Goal: Task Accomplishment & Management: Manage account settings

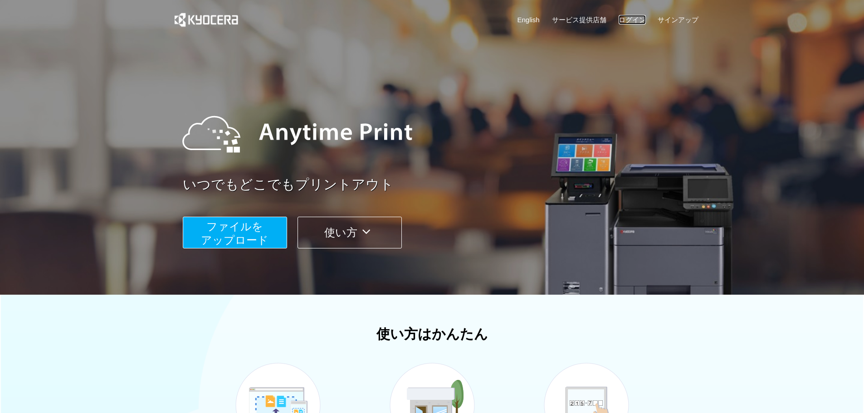
click at [635, 23] on link "ログイン" at bounding box center [632, 20] width 27 height 10
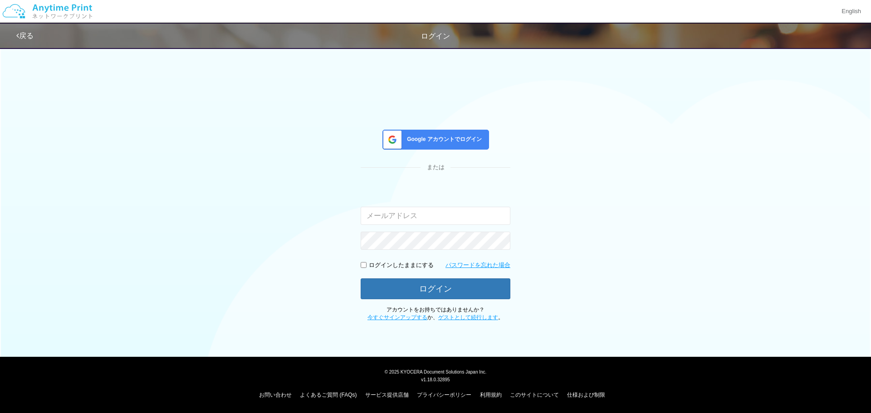
click at [442, 146] on div "Google アカウントでログイン" at bounding box center [436, 140] width 107 height 20
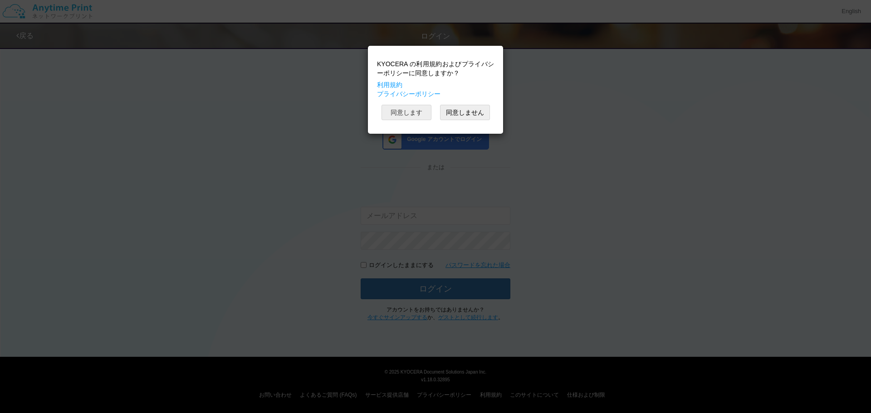
click at [426, 114] on button "同意します" at bounding box center [407, 112] width 50 height 15
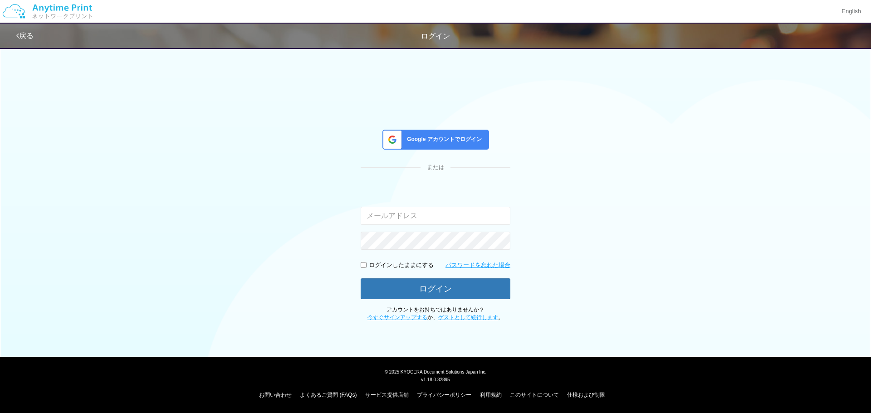
click at [427, 130] on div "Google アカウントでログイン" at bounding box center [436, 140] width 107 height 20
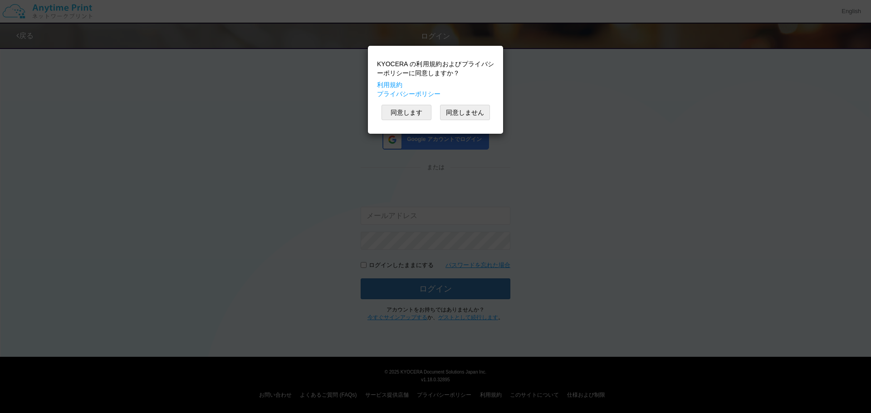
click at [420, 121] on div "KYOCERA の利用規約およびプライバシーポリシーに同意しますか？ 利用規約 プライバシーポリシー 同意します 同意しません" at bounding box center [436, 89] width 126 height 79
click at [417, 115] on button "同意します" at bounding box center [407, 112] width 50 height 15
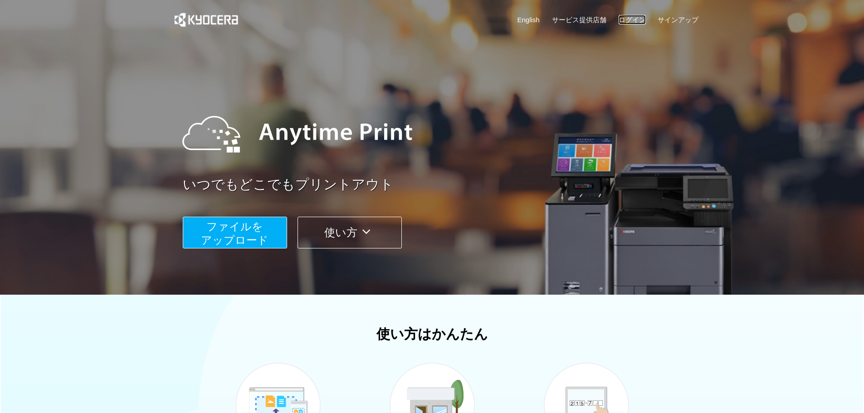
click at [639, 21] on link "ログイン" at bounding box center [632, 20] width 27 height 10
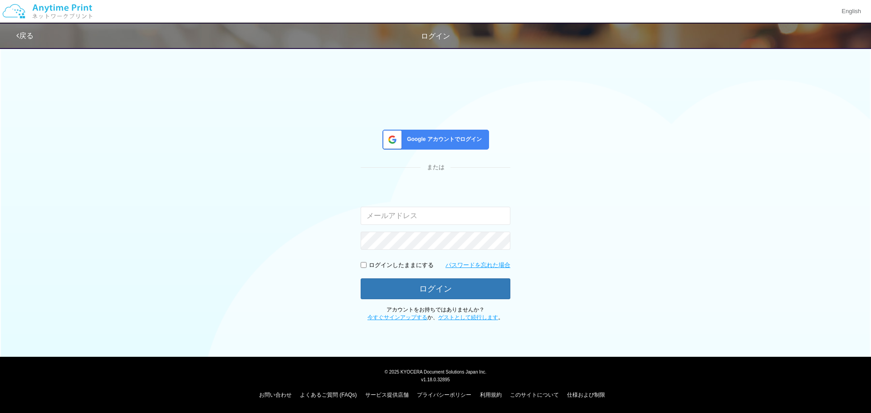
click at [459, 146] on div "Google アカウントでログイン" at bounding box center [436, 140] width 107 height 20
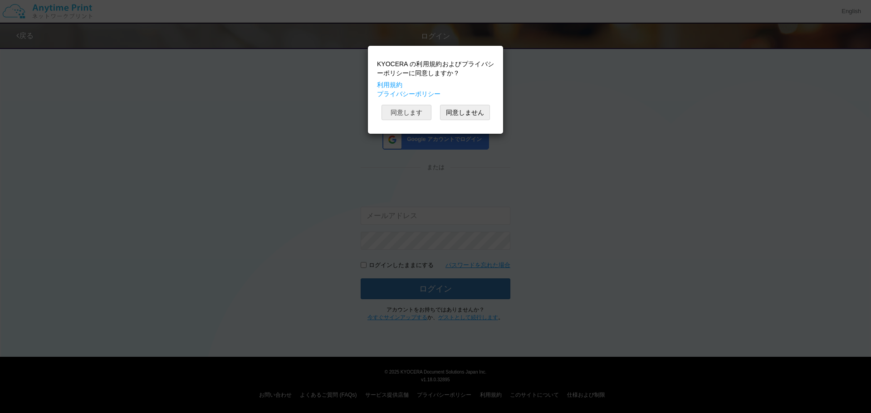
click at [420, 112] on button "同意します" at bounding box center [407, 112] width 50 height 15
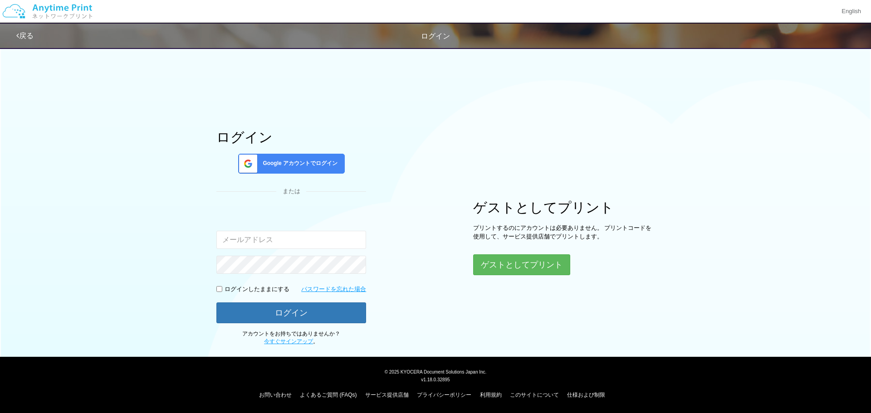
click at [296, 162] on span "Google アカウントでログイン" at bounding box center [298, 164] width 78 height 8
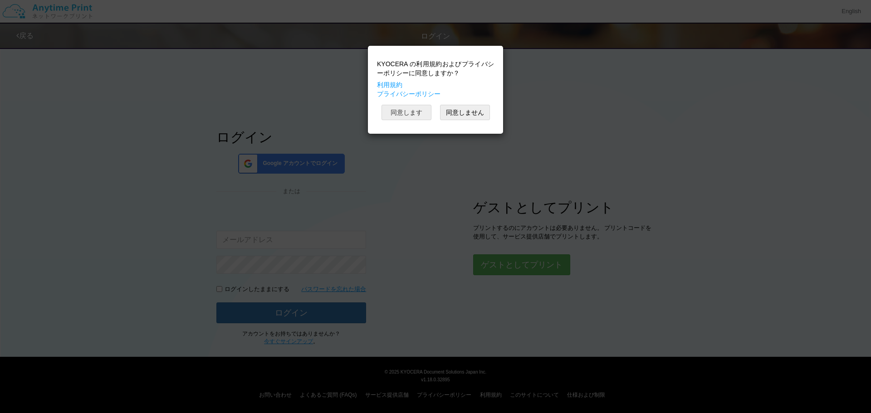
click at [409, 110] on button "同意します" at bounding box center [407, 112] width 50 height 15
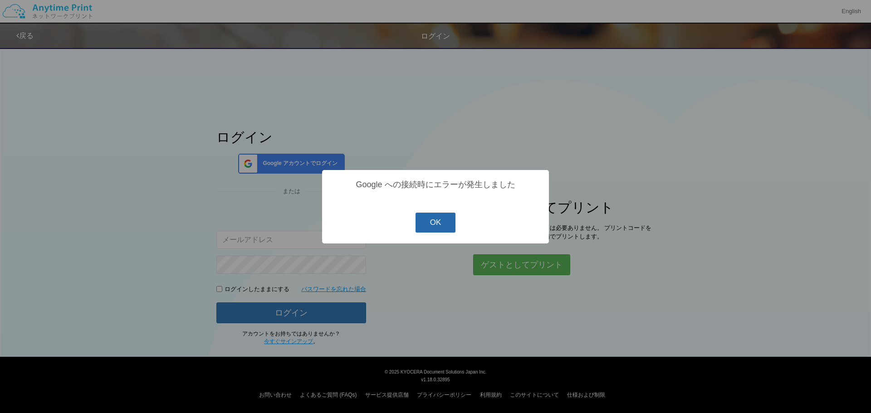
click at [434, 225] on button "OK" at bounding box center [436, 223] width 40 height 20
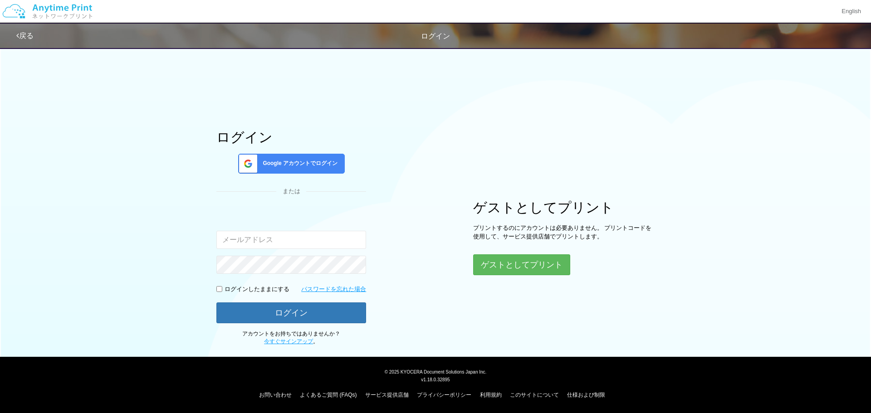
click at [292, 164] on span "Google アカウントでログイン" at bounding box center [298, 164] width 78 height 8
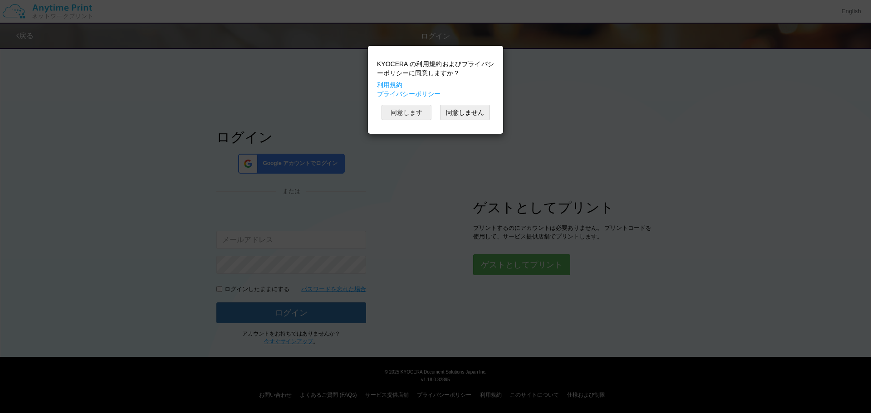
click at [415, 110] on button "同意します" at bounding box center [407, 112] width 50 height 15
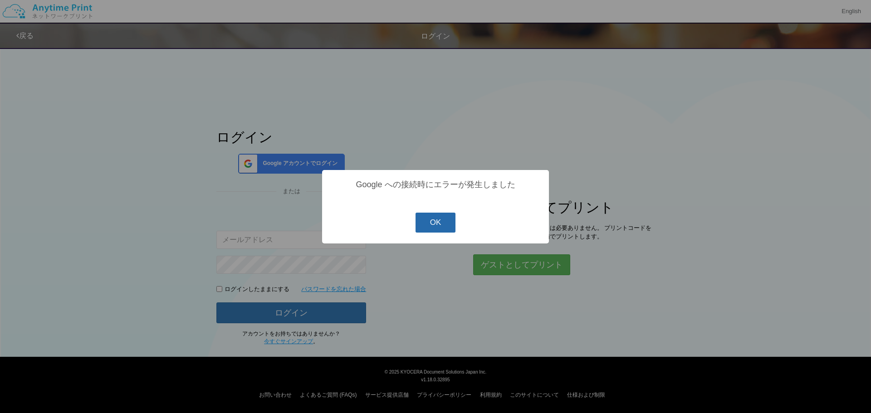
click at [430, 232] on button "OK" at bounding box center [436, 223] width 40 height 20
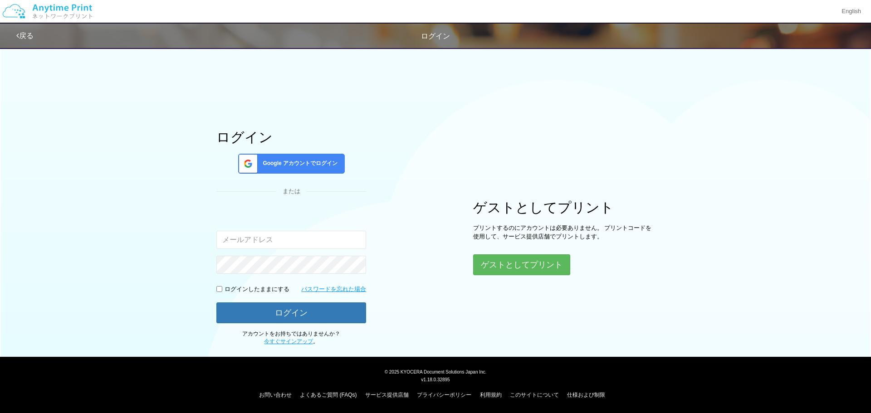
click at [265, 167] on span "Google アカウントでログイン" at bounding box center [298, 164] width 78 height 8
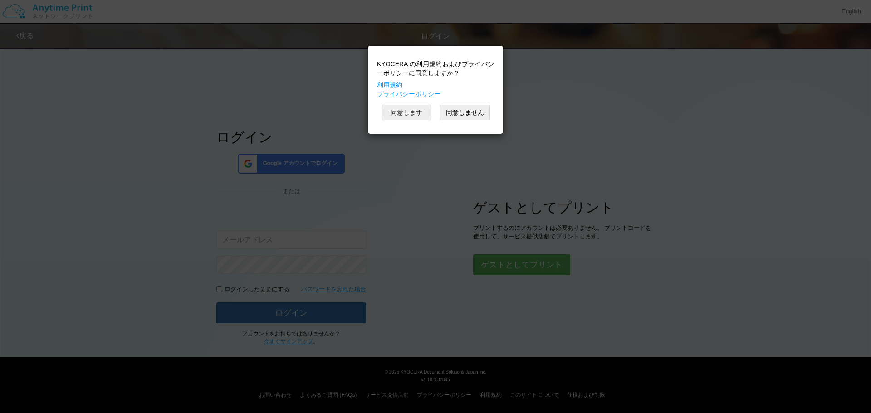
click at [410, 113] on button "同意します" at bounding box center [407, 112] width 50 height 15
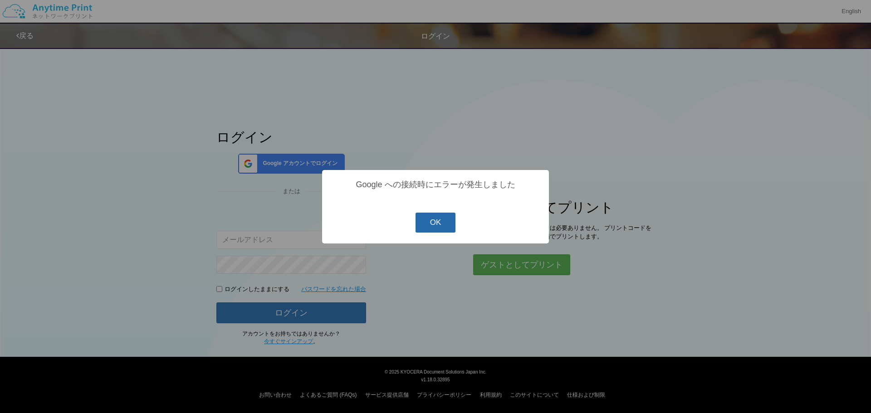
click at [433, 225] on button "OK" at bounding box center [436, 223] width 40 height 20
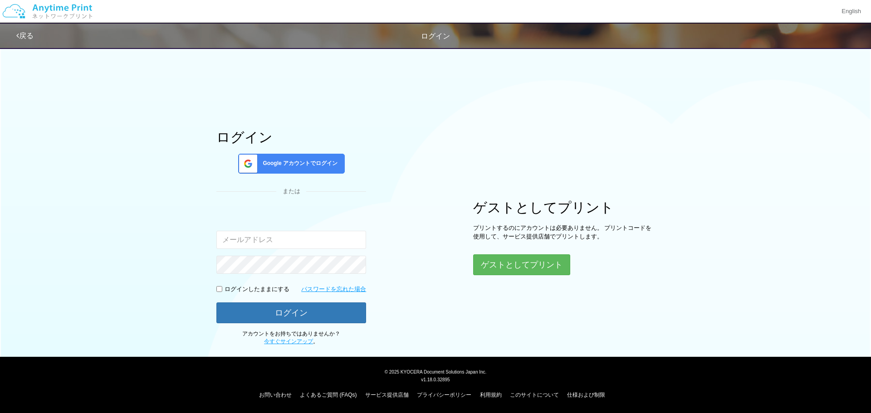
click at [272, 160] on span "Google アカウントでログイン" at bounding box center [298, 164] width 78 height 8
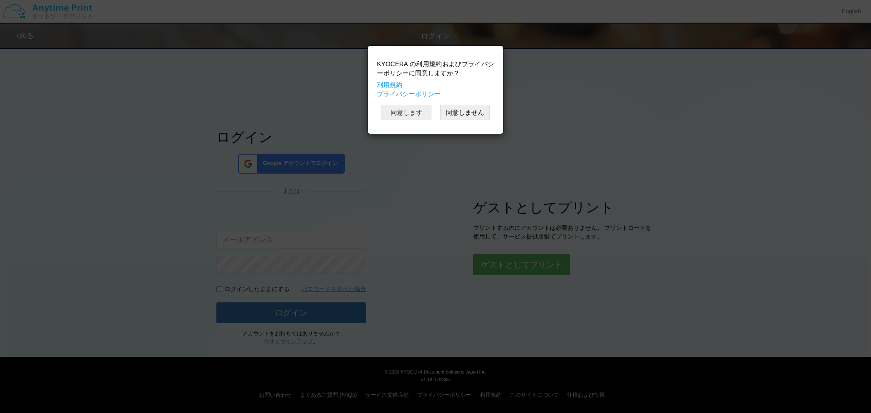
click at [414, 114] on button "同意します" at bounding box center [407, 112] width 50 height 15
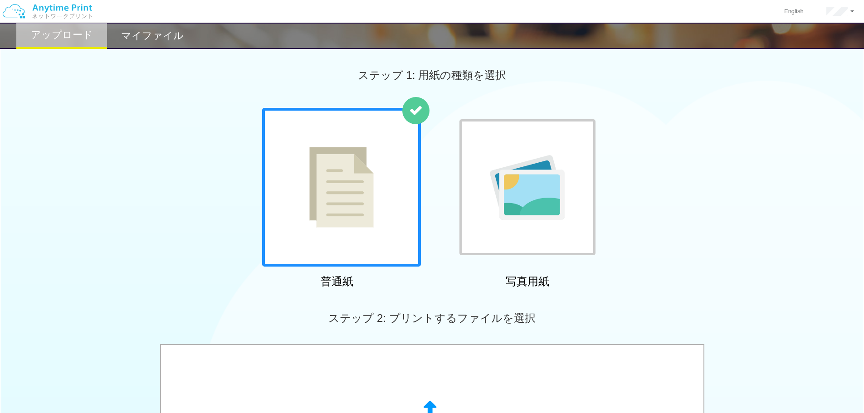
click at [506, 106] on div "ステップ 1: 用紙の種類を選択" at bounding box center [432, 75] width 864 height 65
click at [855, 13] on link at bounding box center [840, 11] width 50 height 23
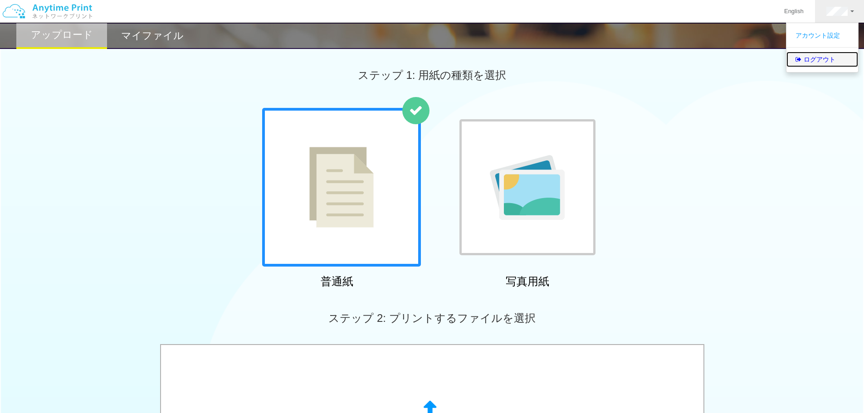
click at [842, 61] on link "ログアウト" at bounding box center [823, 59] width 72 height 15
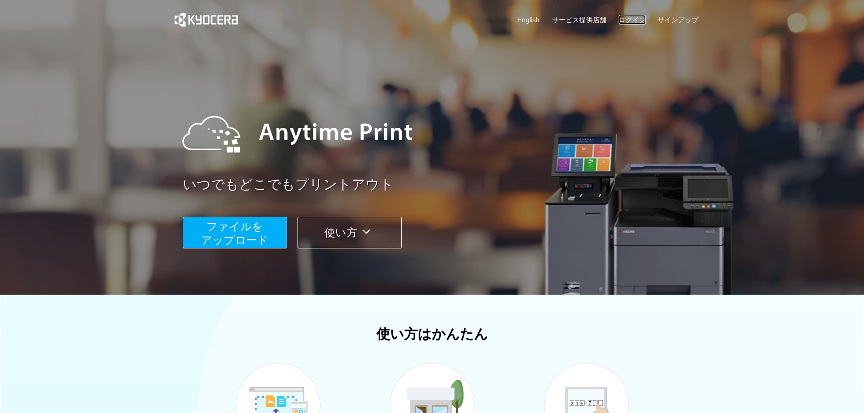
click at [625, 22] on link "ログイン" at bounding box center [632, 20] width 27 height 10
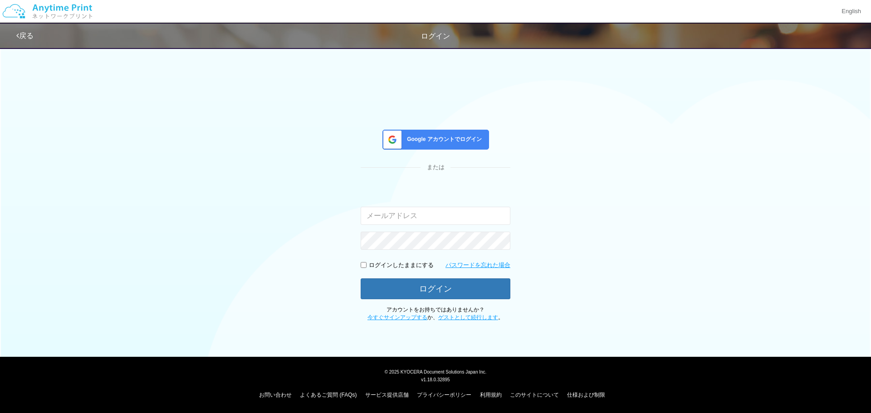
click at [448, 139] on span "Google アカウントでログイン" at bounding box center [442, 140] width 78 height 8
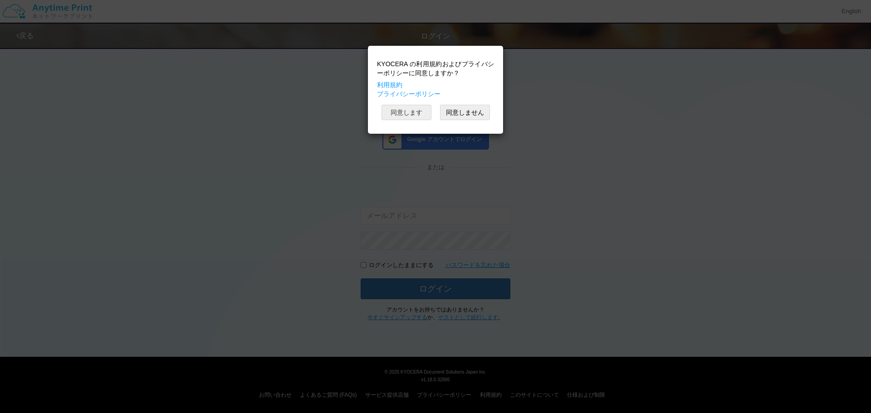
click at [419, 117] on button "同意します" at bounding box center [407, 112] width 50 height 15
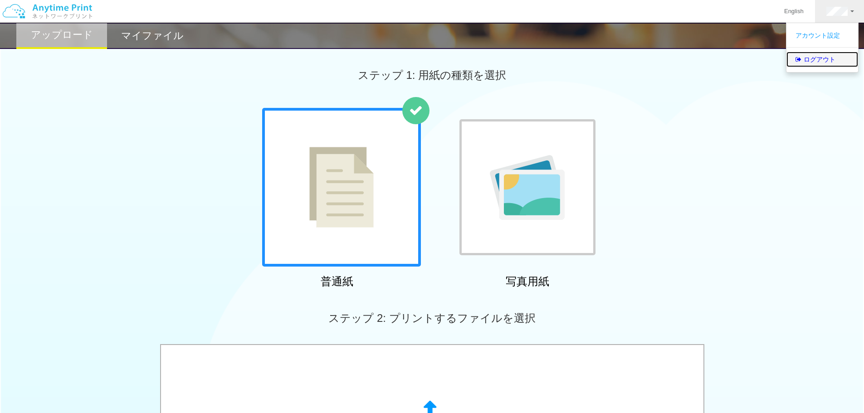
click at [827, 58] on link "ログアウト" at bounding box center [823, 59] width 72 height 15
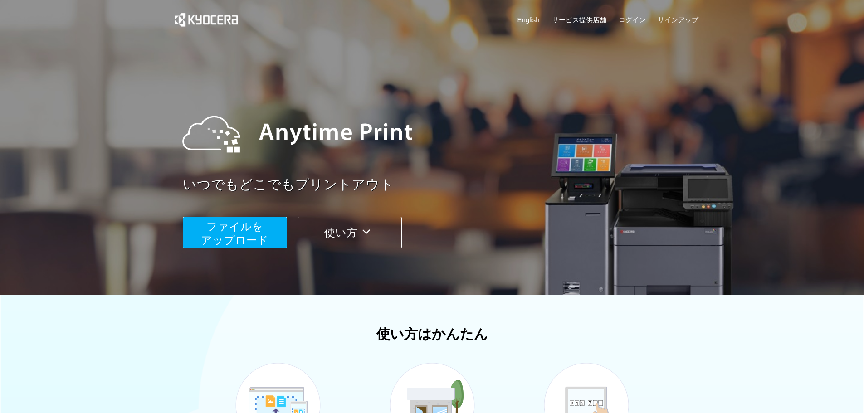
click at [633, 11] on div "English サービス提供店舗 ログイン サインアップ" at bounding box center [433, 22] width 534 height 44
click at [633, 16] on link "ログイン" at bounding box center [632, 20] width 27 height 10
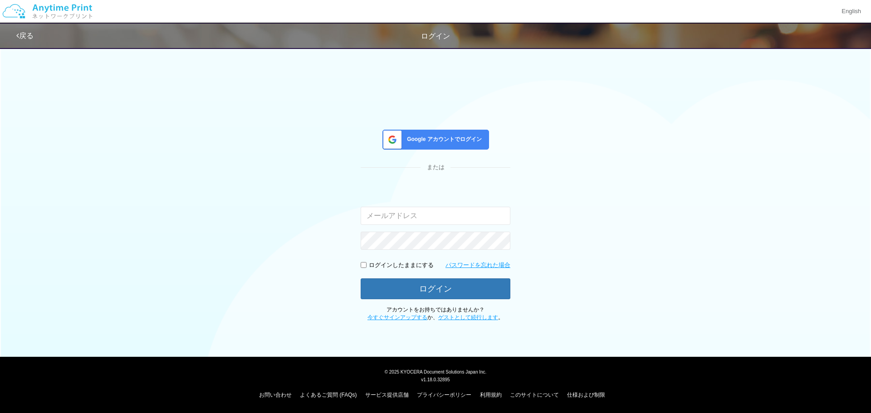
click at [471, 135] on div "Google アカウントでログイン" at bounding box center [436, 140] width 107 height 20
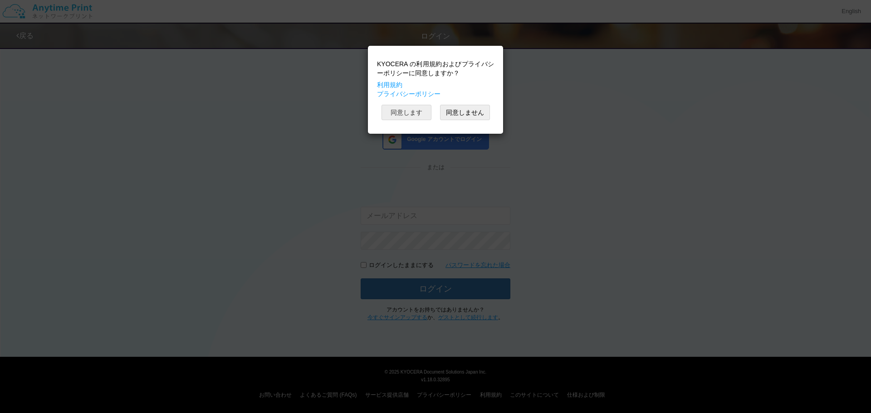
click at [403, 116] on button "同意します" at bounding box center [407, 112] width 50 height 15
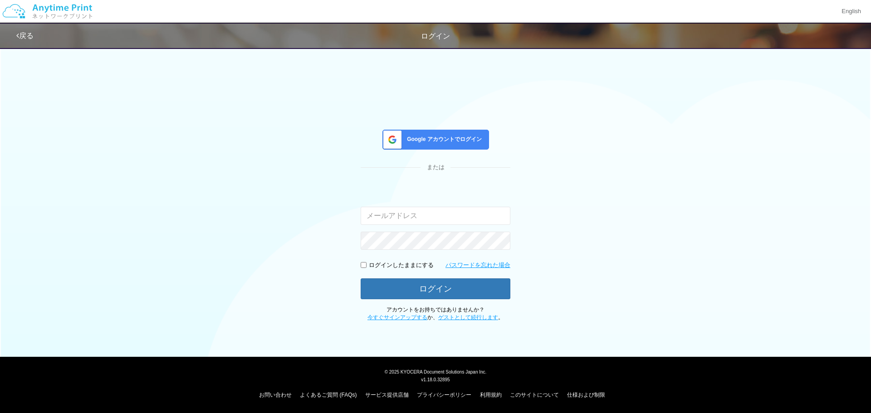
click at [462, 134] on div "Google アカウントでログイン" at bounding box center [436, 140] width 107 height 20
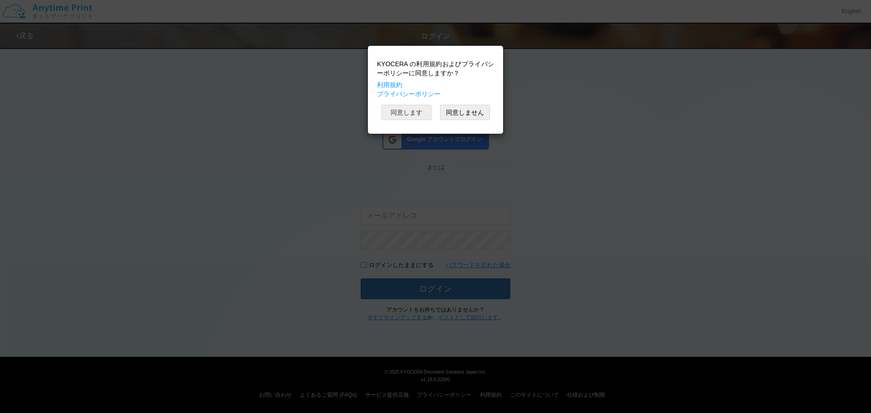
click at [414, 110] on button "同意します" at bounding box center [407, 112] width 50 height 15
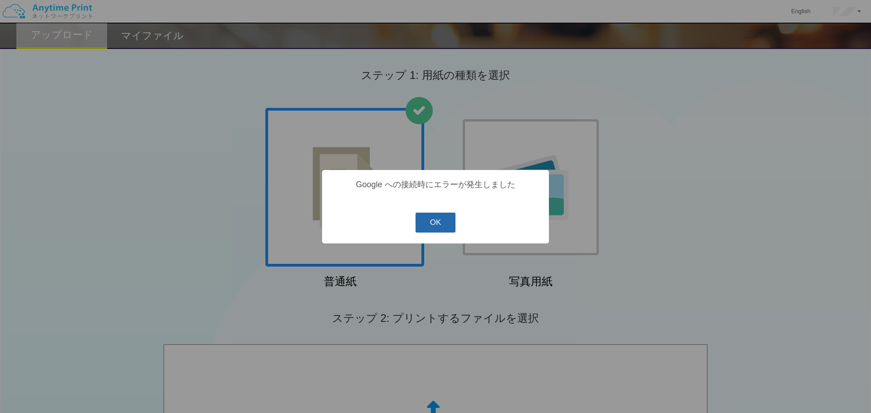
click at [450, 225] on button "OK" at bounding box center [436, 223] width 40 height 20
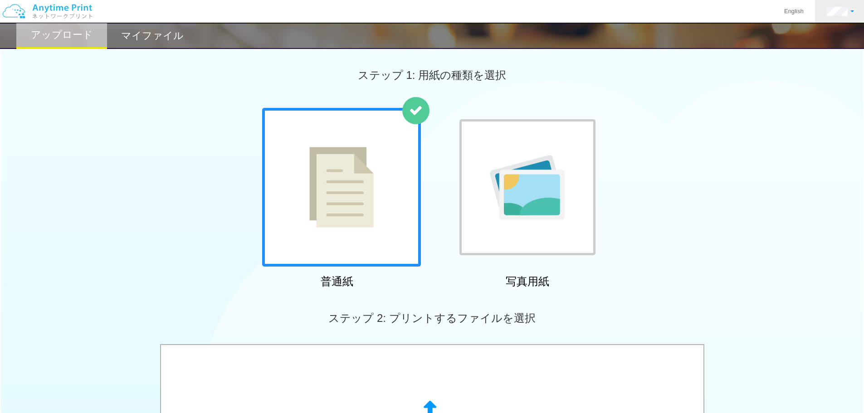
click at [842, 17] on link at bounding box center [840, 11] width 50 height 23
click at [824, 59] on link "ログアウト" at bounding box center [823, 59] width 72 height 15
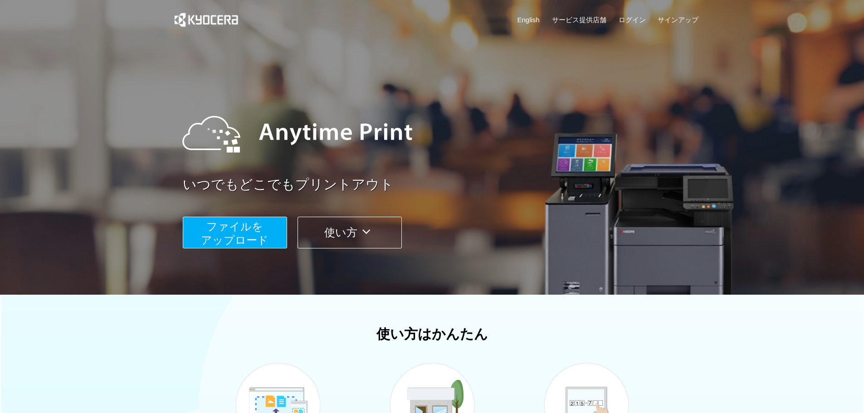
click at [638, 13] on div "English サービス提供店舗 ログイン サインアップ" at bounding box center [433, 22] width 534 height 44
click at [638, 15] on link "ログイン" at bounding box center [632, 20] width 27 height 10
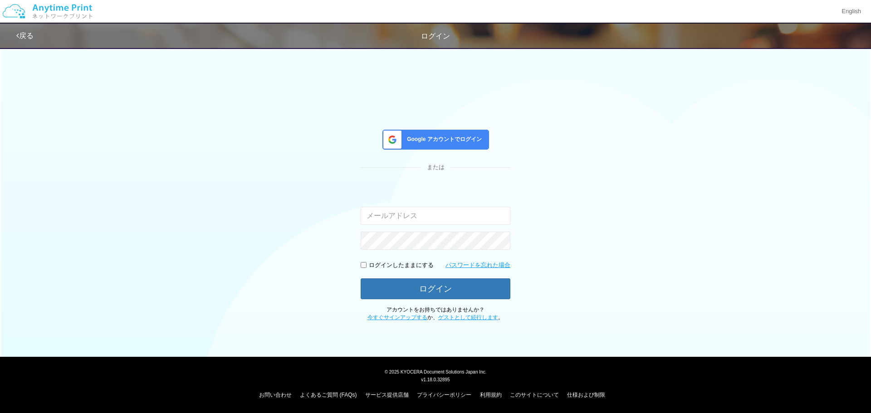
click at [463, 145] on div "Google アカウントでログイン" at bounding box center [436, 140] width 107 height 20
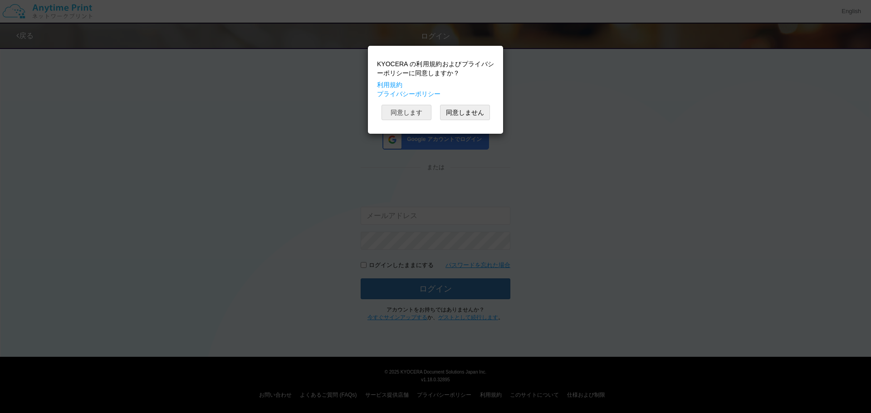
click at [419, 108] on button "同意します" at bounding box center [407, 112] width 50 height 15
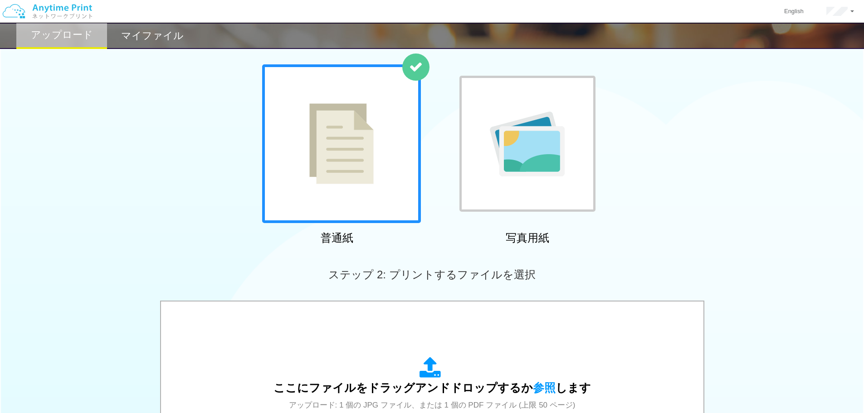
scroll to position [43, 0]
click at [764, 125] on div "普通紙 写真用紙" at bounding box center [432, 157] width 864 height 184
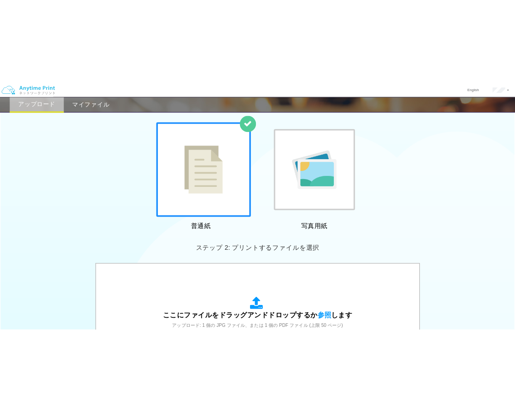
scroll to position [0, 0]
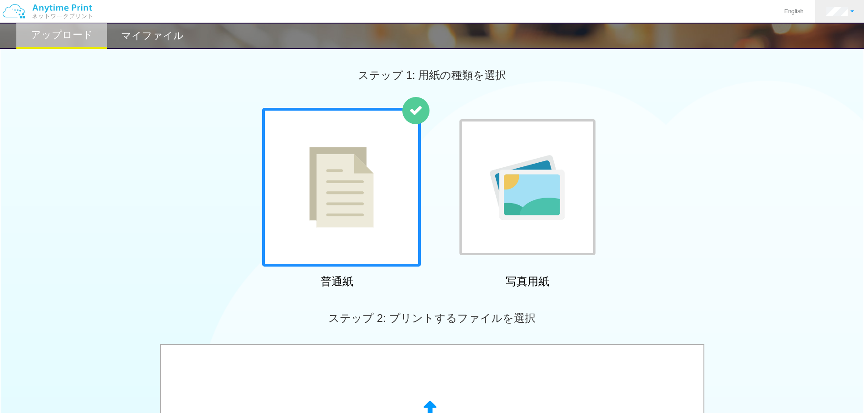
click at [849, 19] on link at bounding box center [840, 11] width 50 height 23
click at [811, 64] on link "ログアウト" at bounding box center [823, 59] width 72 height 15
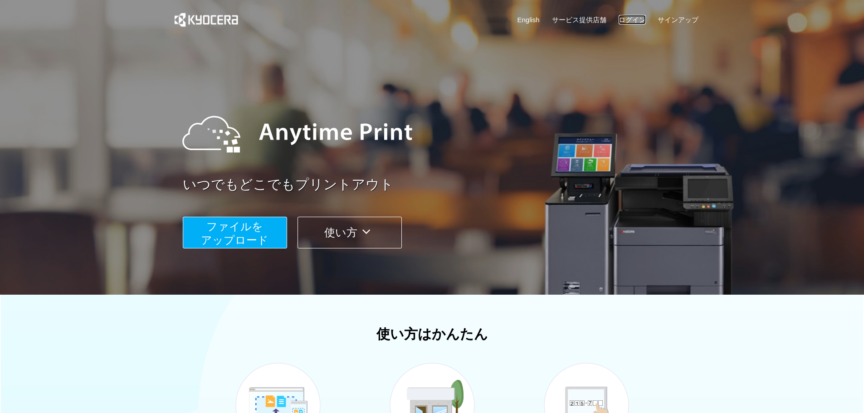
click at [630, 19] on link "ログイン" at bounding box center [632, 20] width 27 height 10
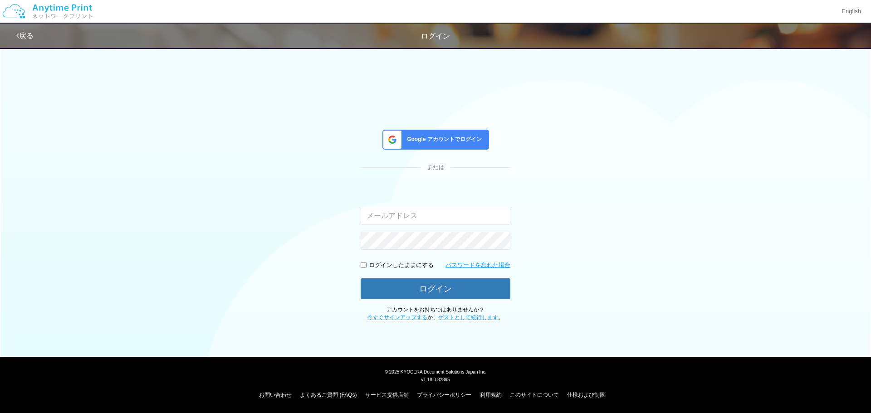
click at [447, 132] on div "Google アカウントでログイン" at bounding box center [436, 140] width 107 height 20
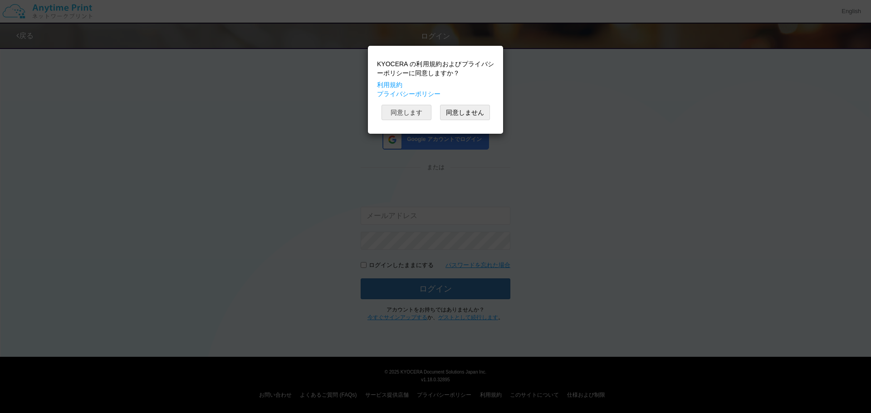
click at [399, 109] on button "同意します" at bounding box center [407, 112] width 50 height 15
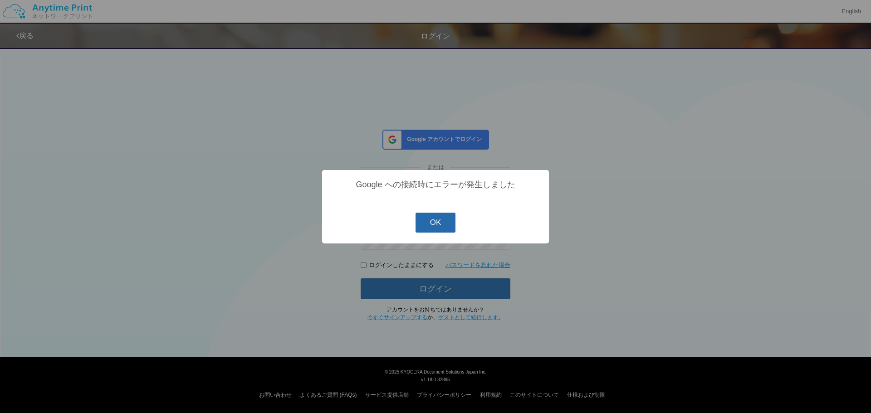
click at [440, 224] on button "OK" at bounding box center [436, 223] width 40 height 20
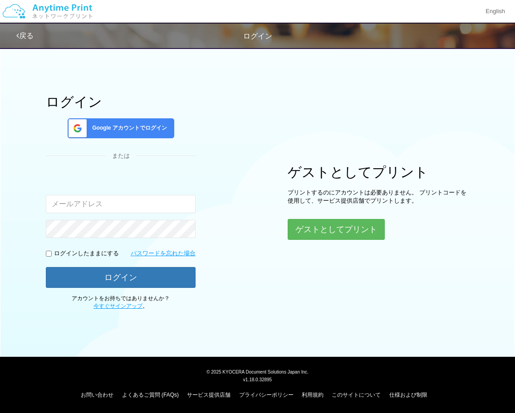
click at [144, 124] on span "Google アカウントでログイン" at bounding box center [127, 128] width 78 height 8
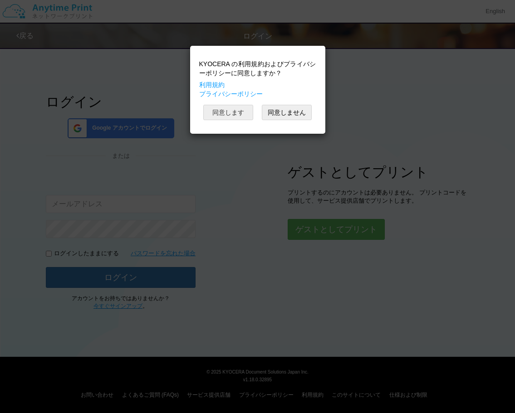
click at [221, 113] on button "同意します" at bounding box center [228, 112] width 50 height 15
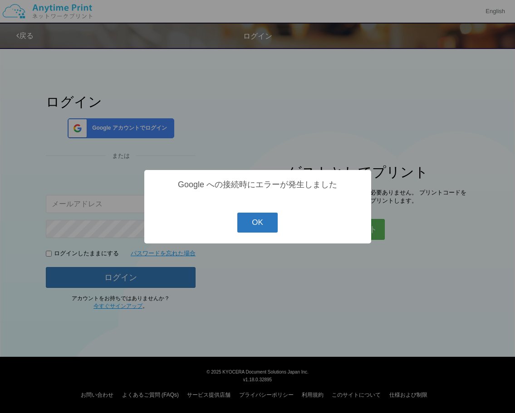
click at [263, 233] on button "OK" at bounding box center [257, 223] width 40 height 20
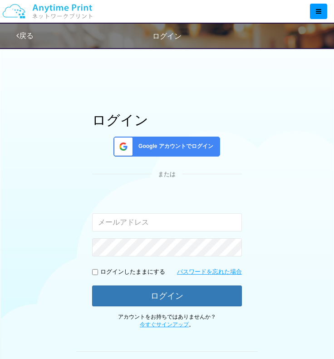
click at [196, 144] on span "Google アカウントでログイン" at bounding box center [174, 146] width 78 height 8
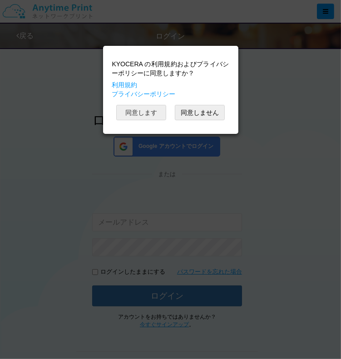
click at [148, 112] on button "同意します" at bounding box center [141, 112] width 50 height 15
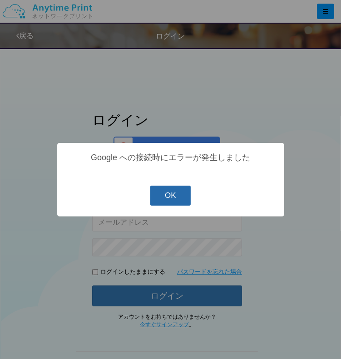
click at [176, 192] on button "OK" at bounding box center [170, 196] width 40 height 20
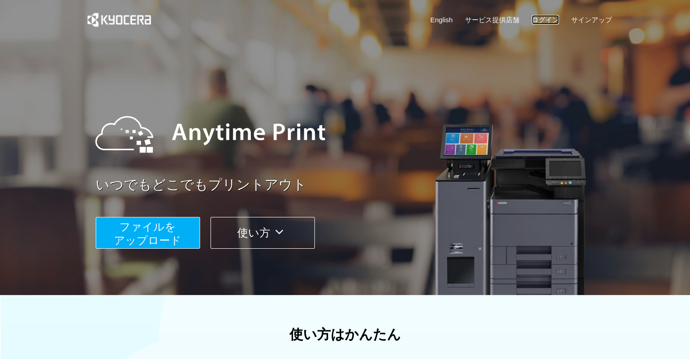
click at [538, 15] on link "ログイン" at bounding box center [545, 20] width 27 height 10
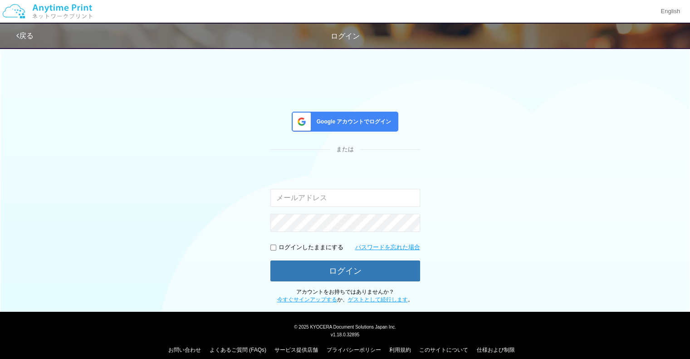
click at [358, 116] on div "Google アカウントでログイン" at bounding box center [345, 122] width 107 height 20
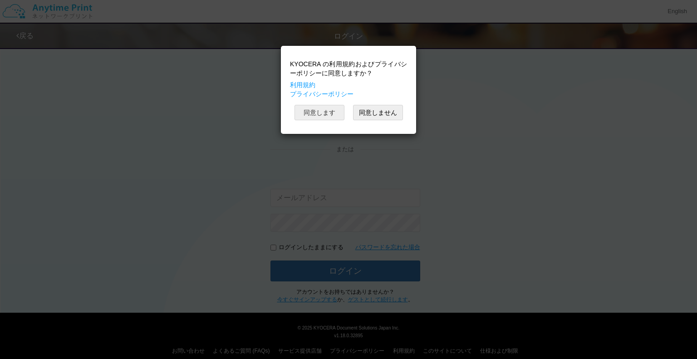
click at [324, 107] on button "同意します" at bounding box center [319, 112] width 50 height 15
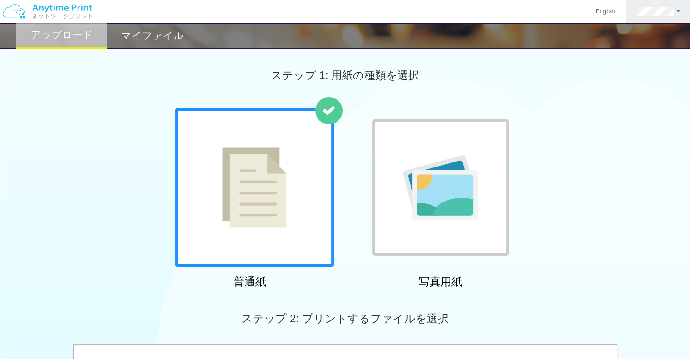
click at [668, 1] on link at bounding box center [658, 11] width 65 height 23
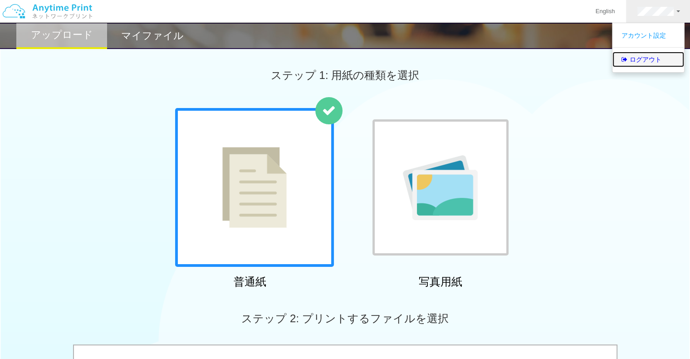
click at [660, 64] on link "ログアウト" at bounding box center [649, 59] width 72 height 15
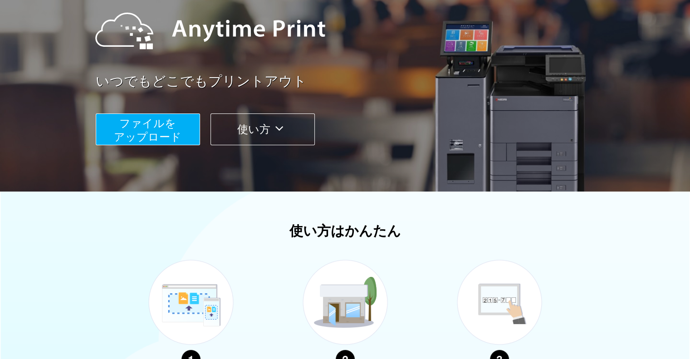
scroll to position [123, 0]
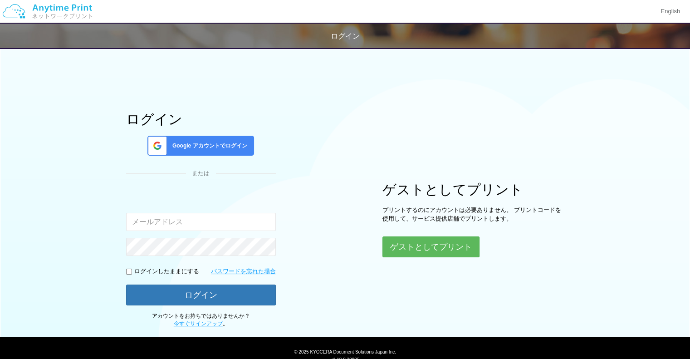
click at [218, 148] on span "Google アカウントでログイン" at bounding box center [208, 146] width 78 height 8
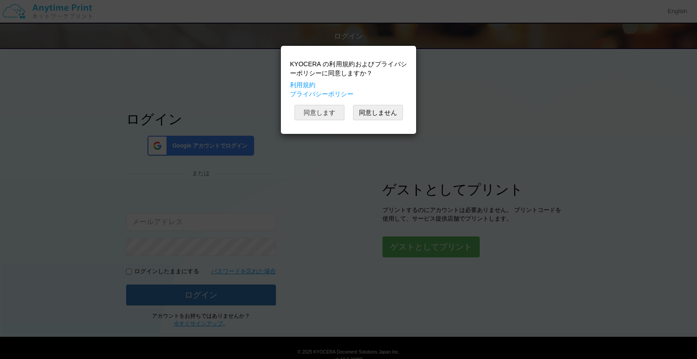
click at [320, 115] on button "同意します" at bounding box center [319, 112] width 50 height 15
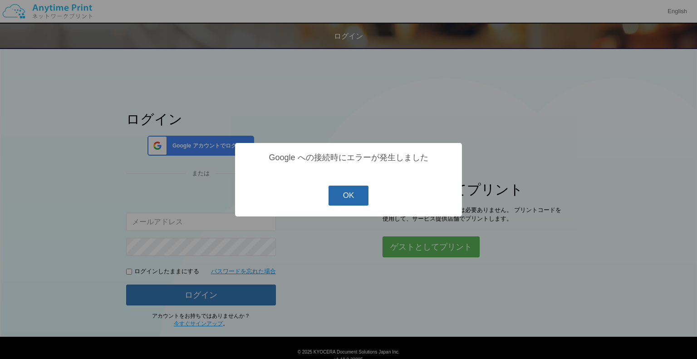
click at [352, 204] on button "OK" at bounding box center [349, 196] width 40 height 20
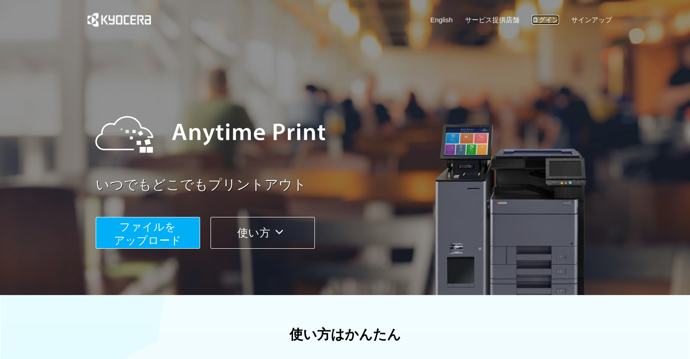
click at [542, 18] on link "ログイン" at bounding box center [545, 20] width 27 height 10
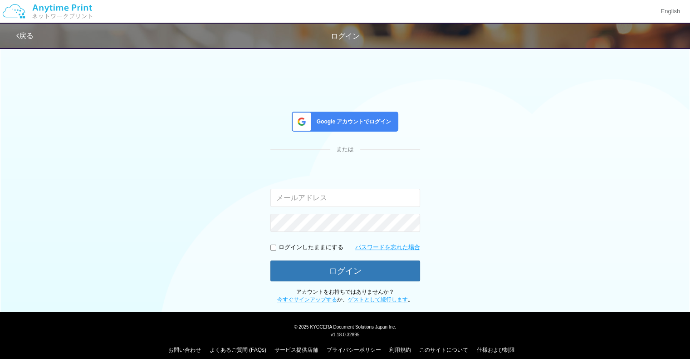
click at [341, 120] on span "Google アカウントでログイン" at bounding box center [352, 122] width 78 height 8
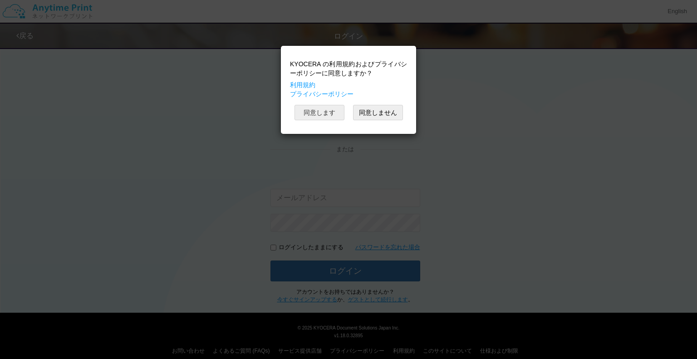
click at [338, 118] on button "同意します" at bounding box center [319, 112] width 50 height 15
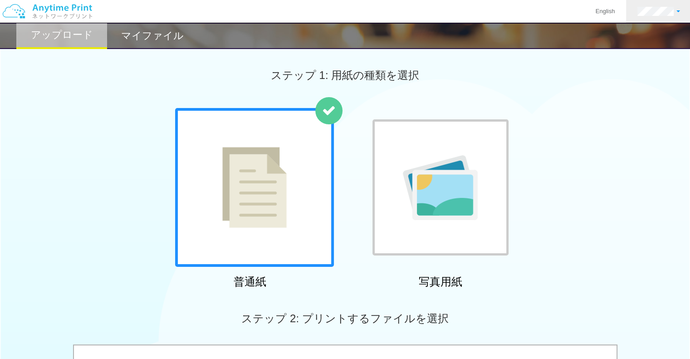
click at [658, 19] on link at bounding box center [658, 11] width 65 height 23
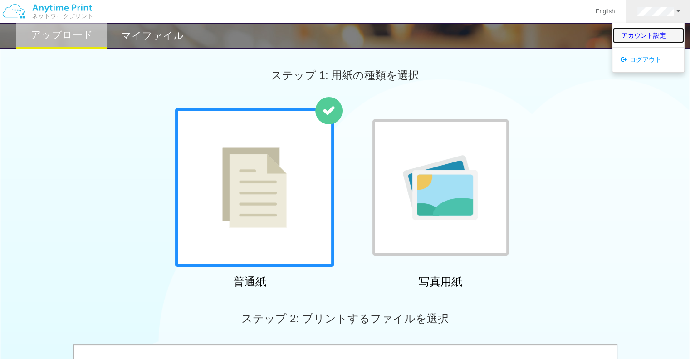
click at [653, 39] on link "アカウント設定" at bounding box center [649, 35] width 72 height 15
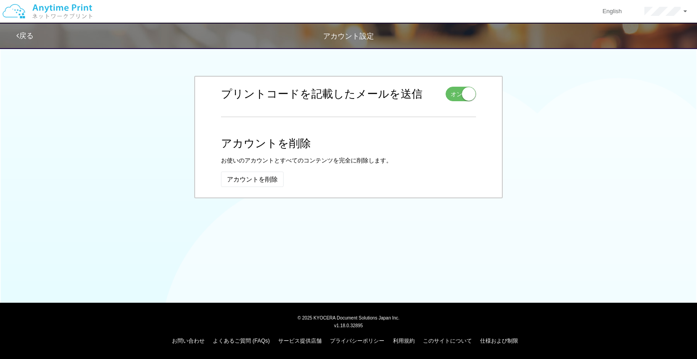
click at [9, 30] on div "戻る アカウント設定" at bounding box center [348, 36] width 697 height 26
click at [13, 33] on div "アカウント設定" at bounding box center [348, 36] width 697 height 10
